Goal: Obtain resource: Download file/media

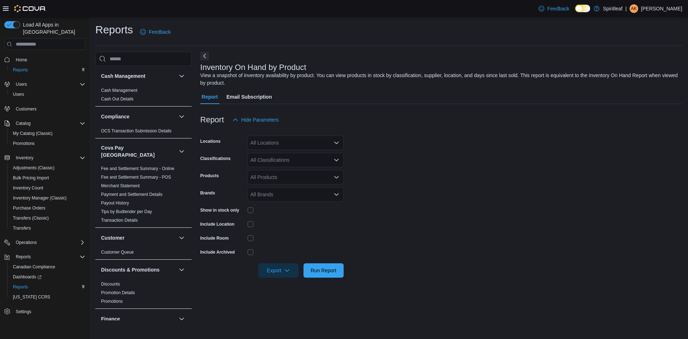
click at [293, 144] on div "All Locations" at bounding box center [296, 142] width 96 height 14
type input "***"
click at [306, 153] on span "402 - [GEOGRAPHIC_DATA] ([GEOGRAPHIC_DATA])" at bounding box center [335, 154] width 122 height 7
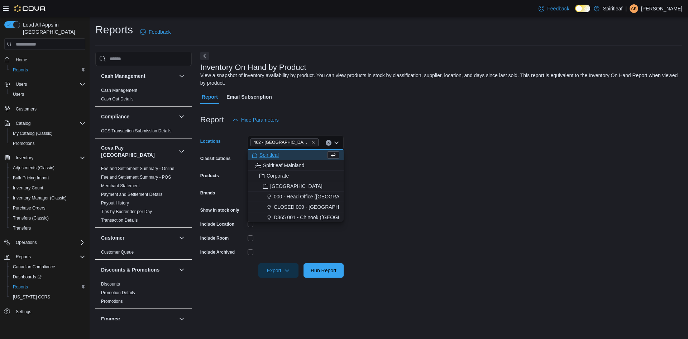
click at [370, 160] on form "Locations 402 - [GEOGRAPHIC_DATA] ([GEOGRAPHIC_DATA]) Combo box. Selected. 402 …" at bounding box center [441, 202] width 482 height 150
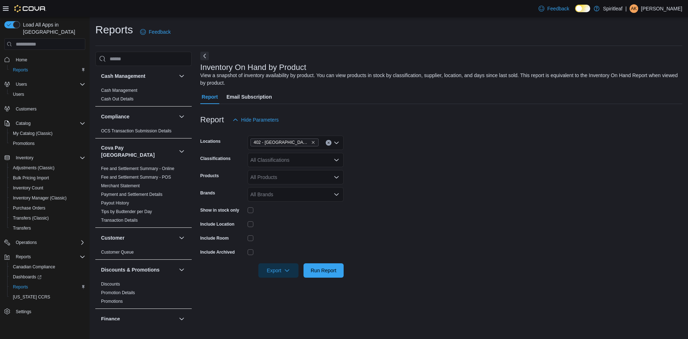
click at [310, 157] on div "All Classifications" at bounding box center [296, 160] width 96 height 14
click at [308, 199] on div "Dried Flower" at bounding box center [295, 199] width 87 height 7
click at [303, 192] on div "Milled Flower" at bounding box center [295, 195] width 87 height 7
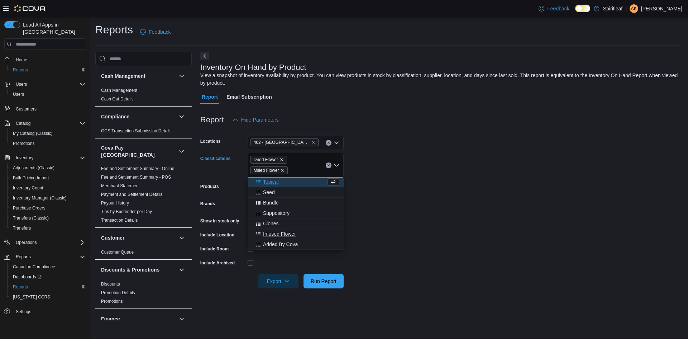
click at [299, 233] on div "Infused Flower" at bounding box center [295, 233] width 87 height 7
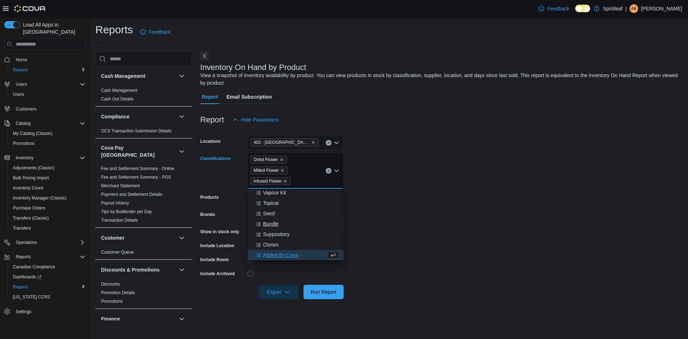
scroll to position [230, 0]
click at [524, 173] on form "Locations 402 - [GEOGRAPHIC_DATA] ([GEOGRAPHIC_DATA]) Classifications Dried Flo…" at bounding box center [441, 213] width 482 height 172
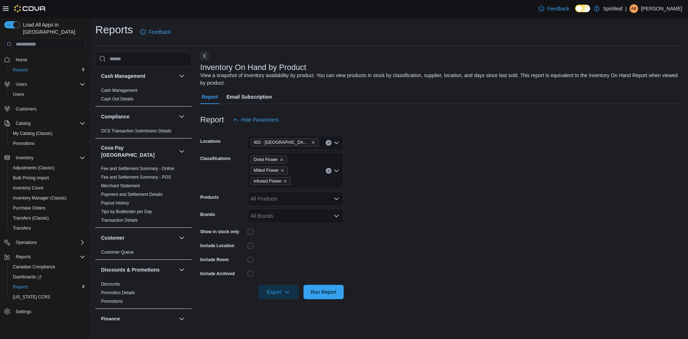
click at [246, 245] on div "Include Location" at bounding box center [271, 245] width 143 height 11
click at [283, 286] on span "Export" at bounding box center [279, 291] width 32 height 14
click at [287, 250] on span "Export to Excel" at bounding box center [279, 249] width 32 height 6
click at [437, 132] on div at bounding box center [441, 131] width 482 height 9
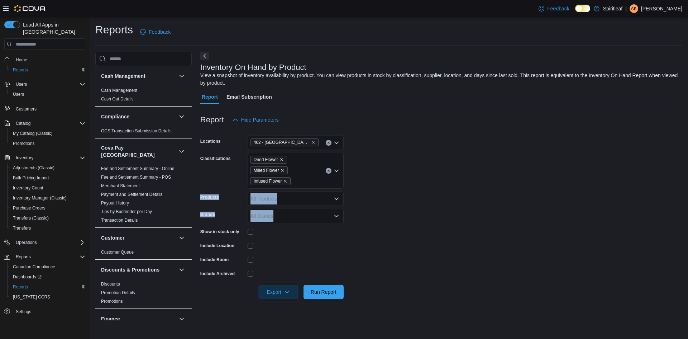
click at [448, 187] on form "Locations [GEOGRAPHIC_DATA] ([GEOGRAPHIC_DATA]) Classifications Dried Flower Mi…" at bounding box center [441, 213] width 482 height 172
drag, startPoint x: 494, startPoint y: 195, endPoint x: 514, endPoint y: 202, distance: 21.1
click at [494, 195] on form "Locations [GEOGRAPHIC_DATA] ([GEOGRAPHIC_DATA]) Classifications Dried Flower Mi…" at bounding box center [441, 213] width 482 height 172
drag, startPoint x: 437, startPoint y: 135, endPoint x: 440, endPoint y: 144, distance: 8.8
click at [438, 133] on div at bounding box center [441, 131] width 482 height 9
